Goal: Information Seeking & Learning: Find specific fact

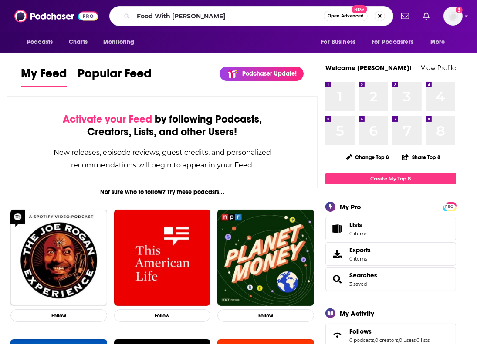
type input "Food With [PERSON_NAME]"
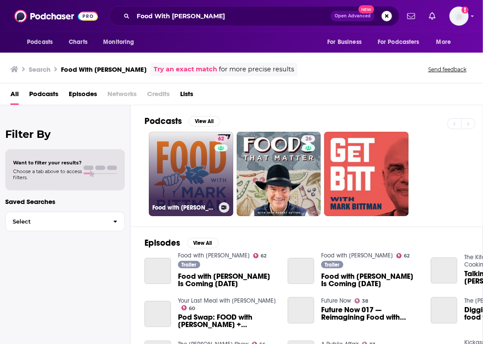
click at [192, 166] on link "62 Food with [PERSON_NAME]" at bounding box center [191, 174] width 84 height 84
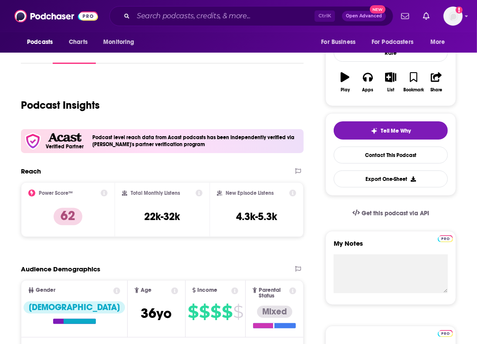
scroll to position [122, 0]
drag, startPoint x: 138, startPoint y: 213, endPoint x: 194, endPoint y: 214, distance: 56.6
click at [194, 214] on div "Total Monthly Listens 22k-32k" at bounding box center [162, 210] width 80 height 40
copy h3 "22k-32k"
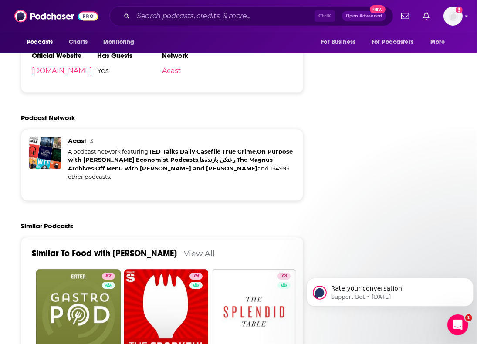
scroll to position [2212, 0]
